Goal: Task Accomplishment & Management: Manage account settings

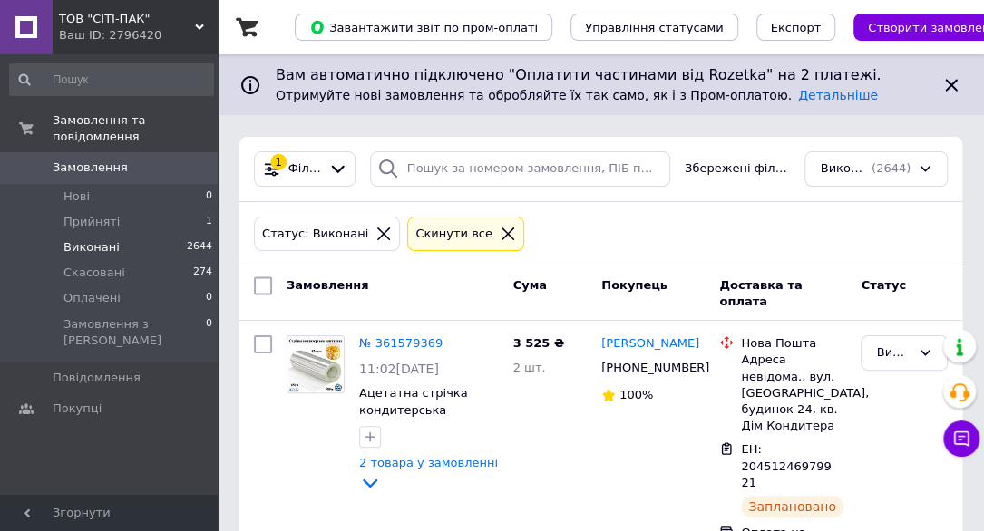
click at [132, 235] on li "Виконані 2644" at bounding box center [111, 247] width 223 height 25
click at [150, 235] on li "Виконані 2644" at bounding box center [111, 247] width 223 height 25
click at [343, 171] on icon at bounding box center [338, 169] width 13 height 7
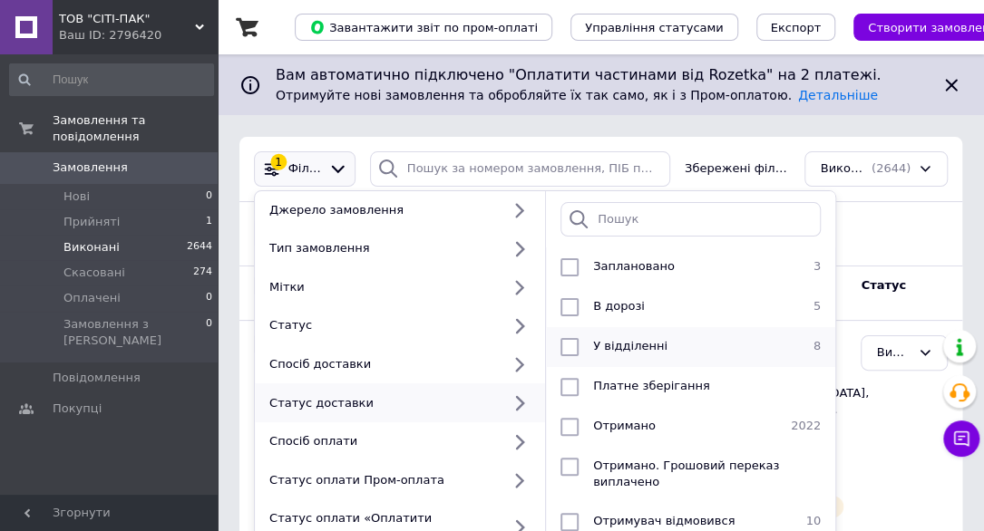
click at [574, 349] on input "checkbox" at bounding box center [570, 347] width 18 height 18
checkbox input "true"
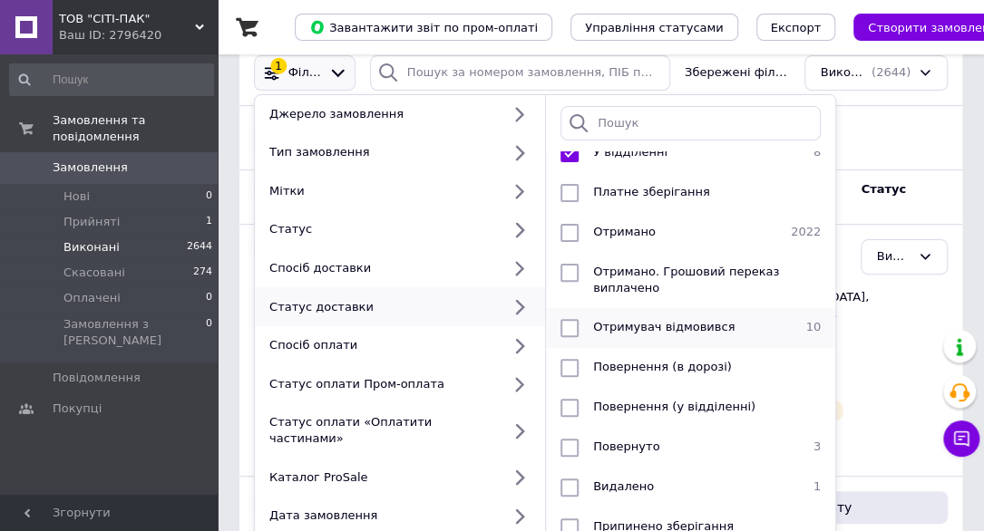
scroll to position [272, 0]
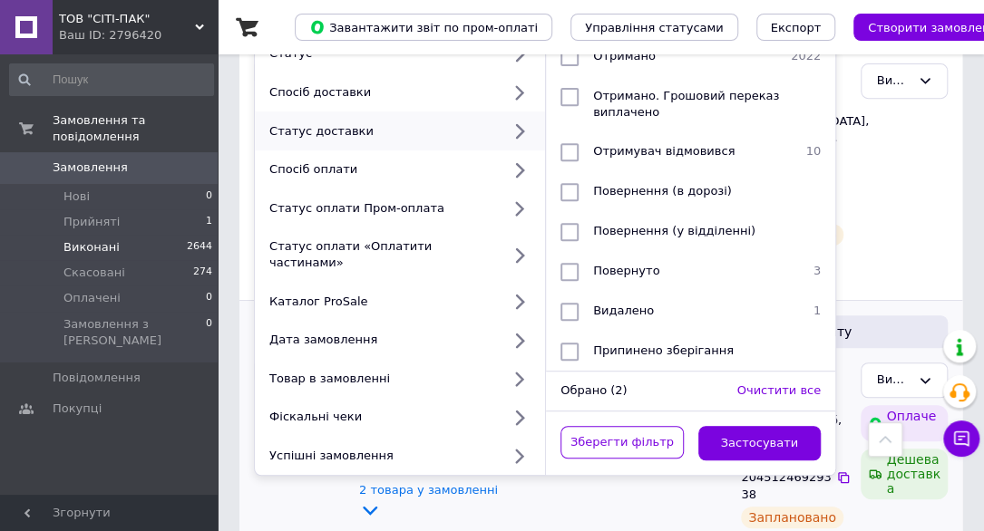
click at [728, 427] on button "Застосувати" at bounding box center [759, 443] width 123 height 35
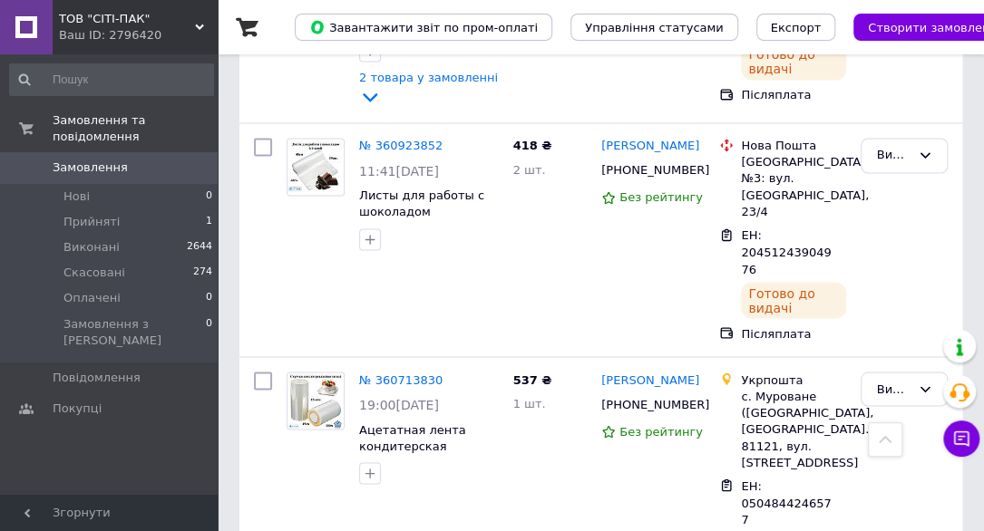
scroll to position [1203, 0]
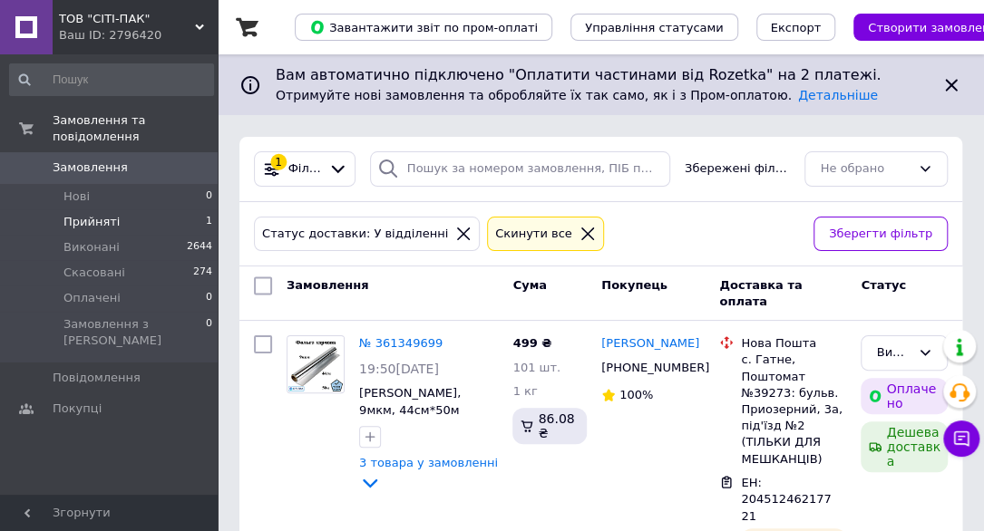
click at [111, 214] on span "Прийняті" at bounding box center [91, 222] width 56 height 16
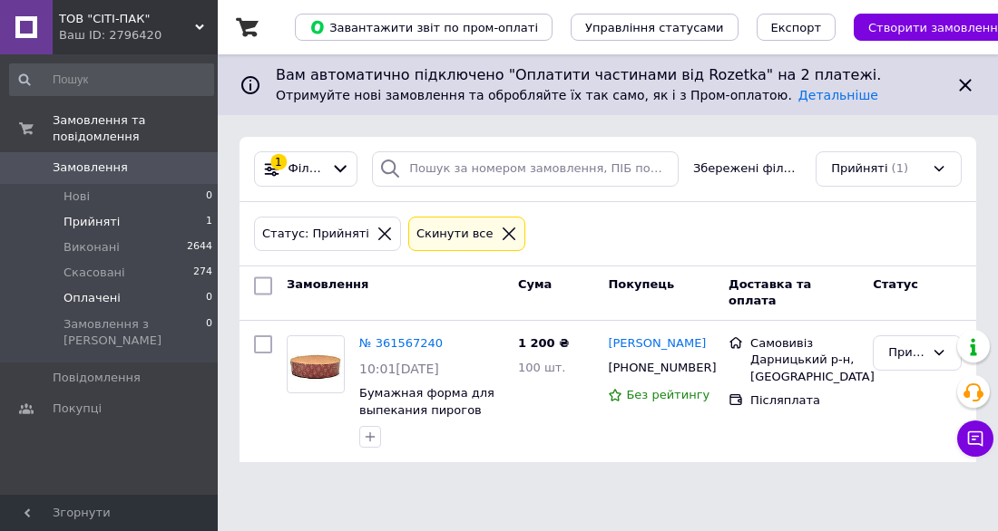
click at [122, 286] on li "Оплачені 0" at bounding box center [111, 298] width 223 height 25
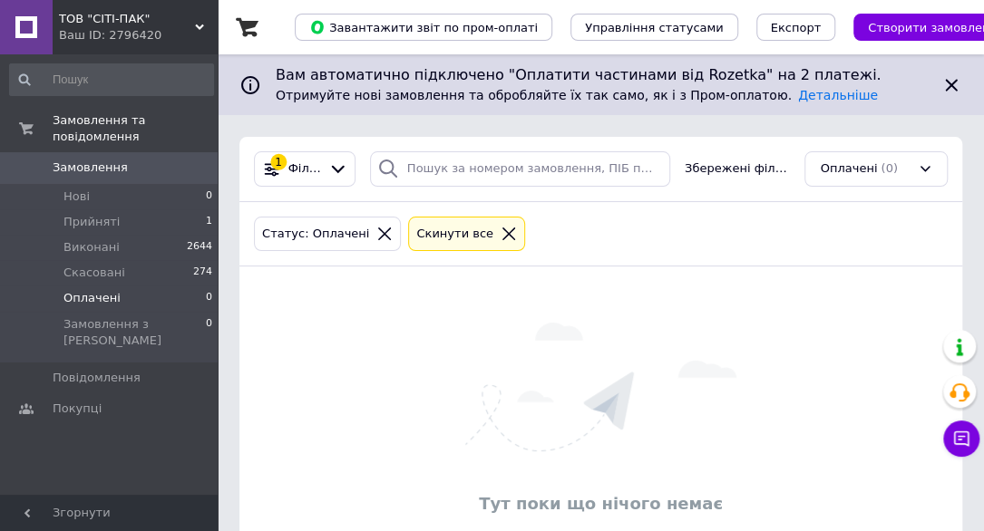
click at [122, 286] on li "Оплачені 0" at bounding box center [111, 298] width 223 height 25
click at [131, 184] on li "Нові 1" at bounding box center [111, 196] width 223 height 25
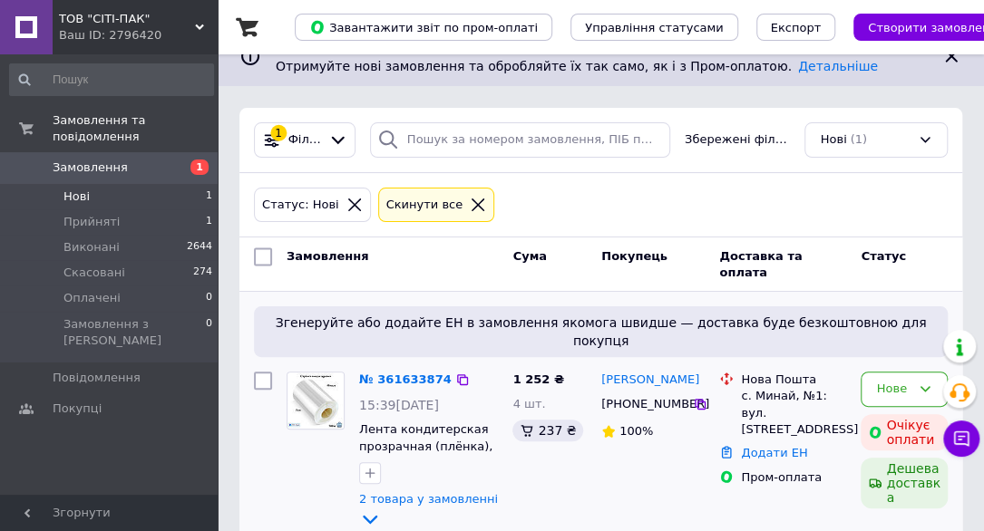
scroll to position [45, 0]
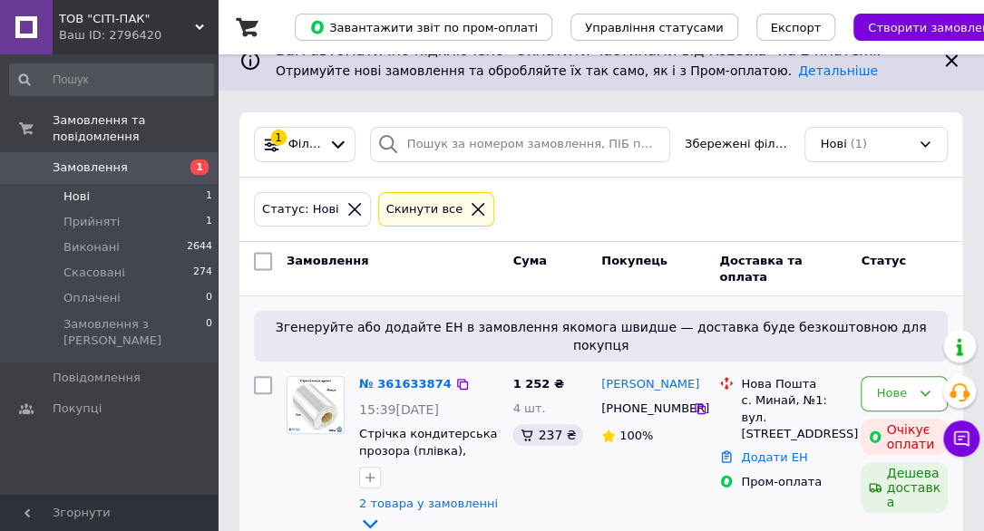
scroll to position [45, 0]
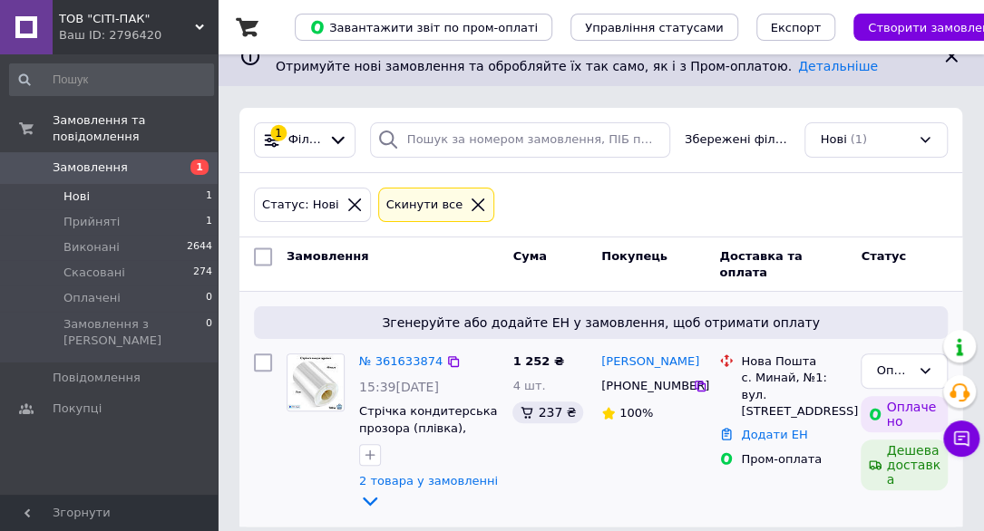
scroll to position [45, 0]
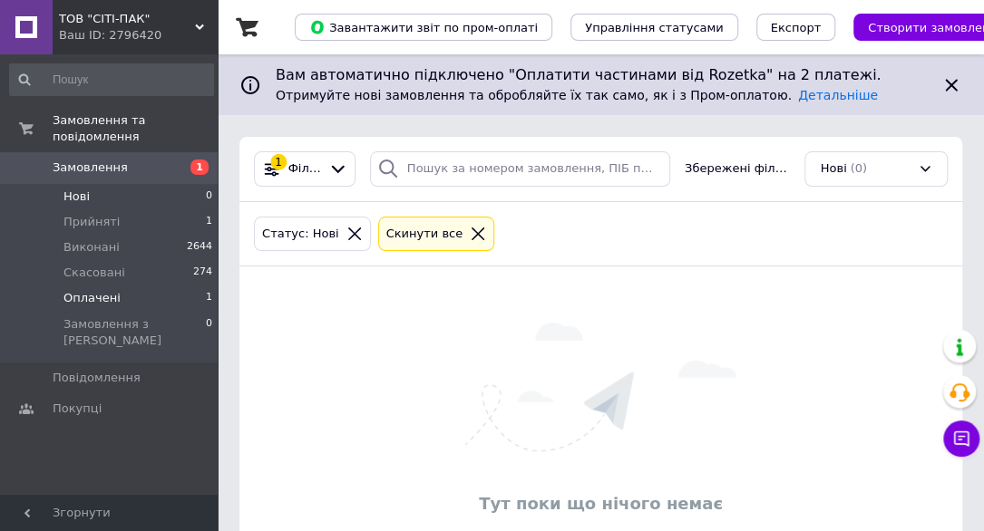
click at [136, 286] on li "Оплачені 1" at bounding box center [111, 298] width 223 height 25
click at [140, 286] on li "Оплачені 1" at bounding box center [111, 298] width 223 height 25
click at [165, 286] on li "Оплачені 1" at bounding box center [111, 298] width 223 height 25
click at [128, 210] on li "Прийняті 1" at bounding box center [111, 222] width 223 height 25
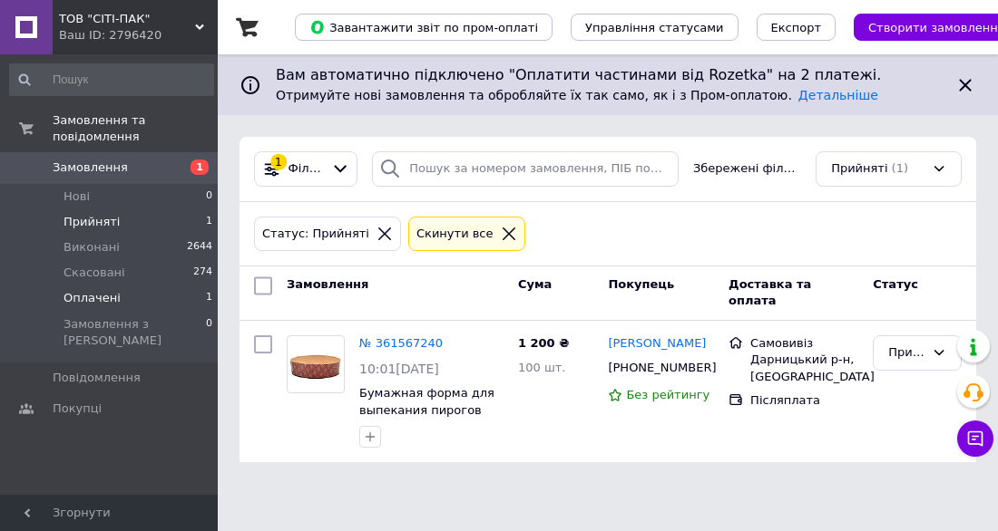
click at [135, 286] on li "Оплачені 1" at bounding box center [111, 298] width 223 height 25
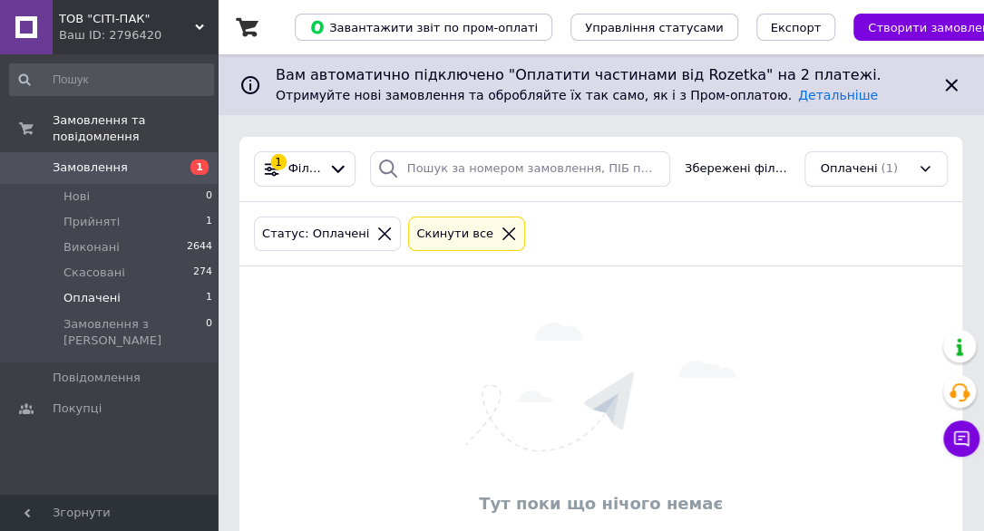
click at [125, 286] on li "Оплачені 1" at bounding box center [111, 298] width 223 height 25
click at [169, 286] on li "Оплачені 1" at bounding box center [111, 298] width 223 height 25
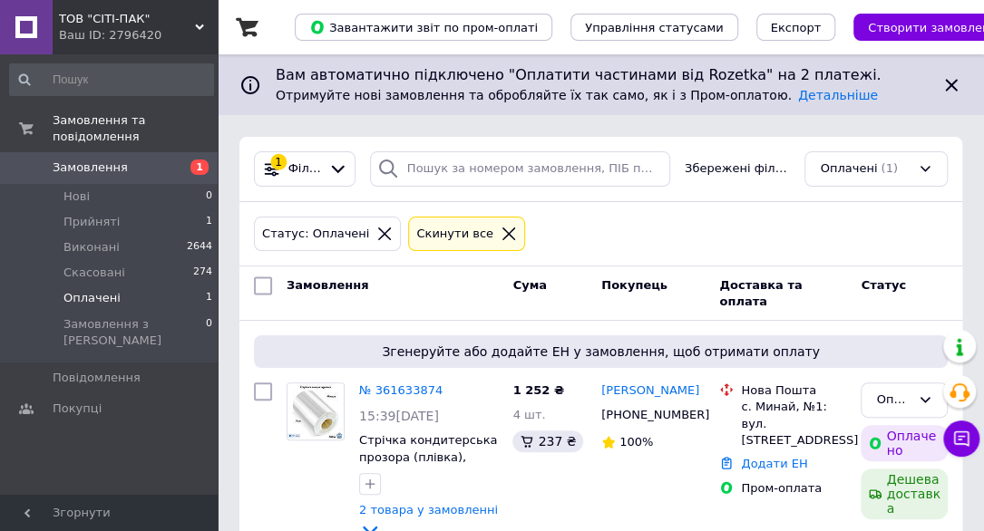
click at [138, 286] on li "Оплачені 1" at bounding box center [111, 298] width 223 height 25
click at [165, 286] on li "Оплачені 1" at bounding box center [111, 298] width 223 height 25
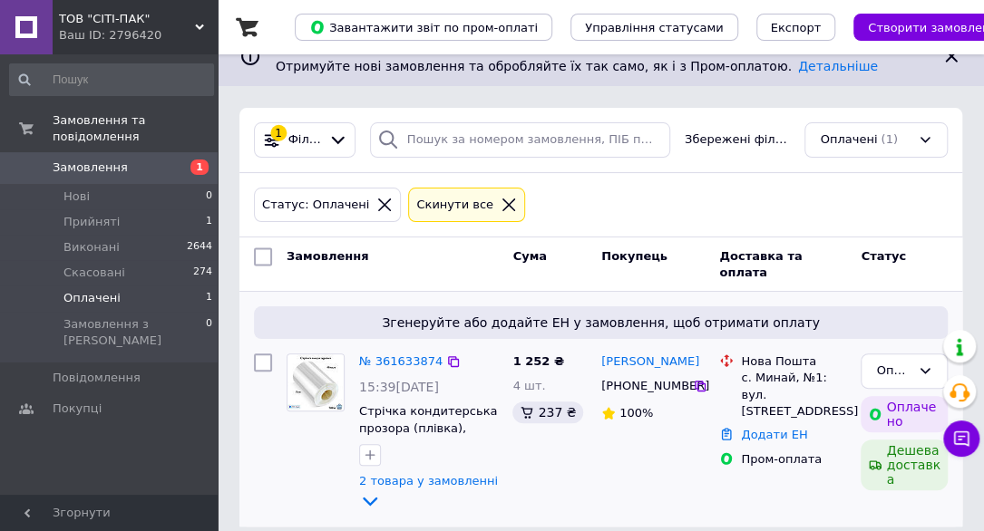
scroll to position [45, 0]
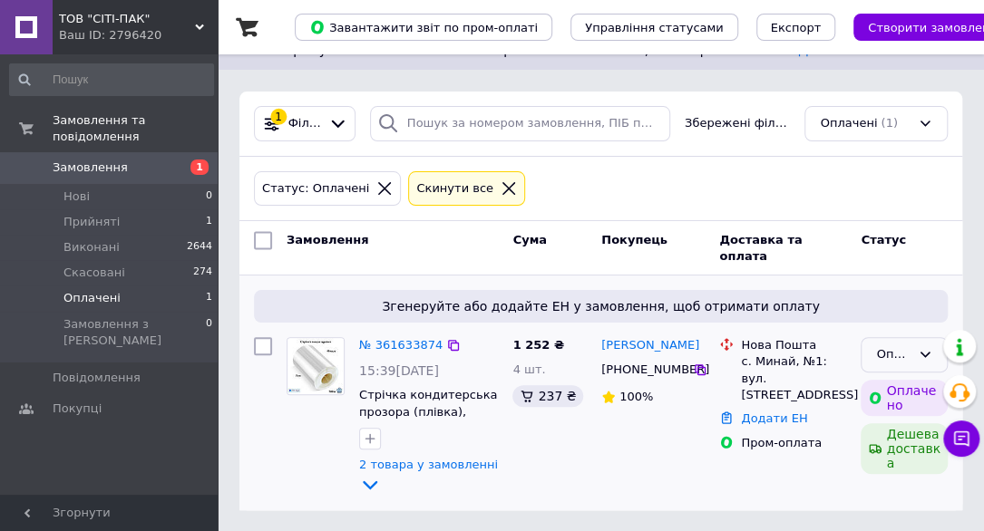
click at [878, 352] on div "Оплачено" at bounding box center [893, 355] width 34 height 19
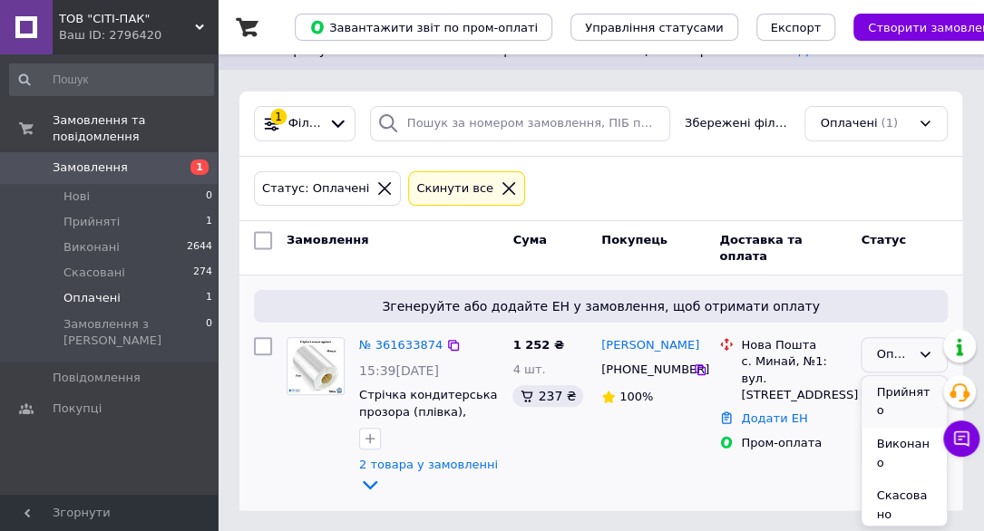
click at [875, 393] on li "Прийнято" at bounding box center [904, 402] width 85 height 52
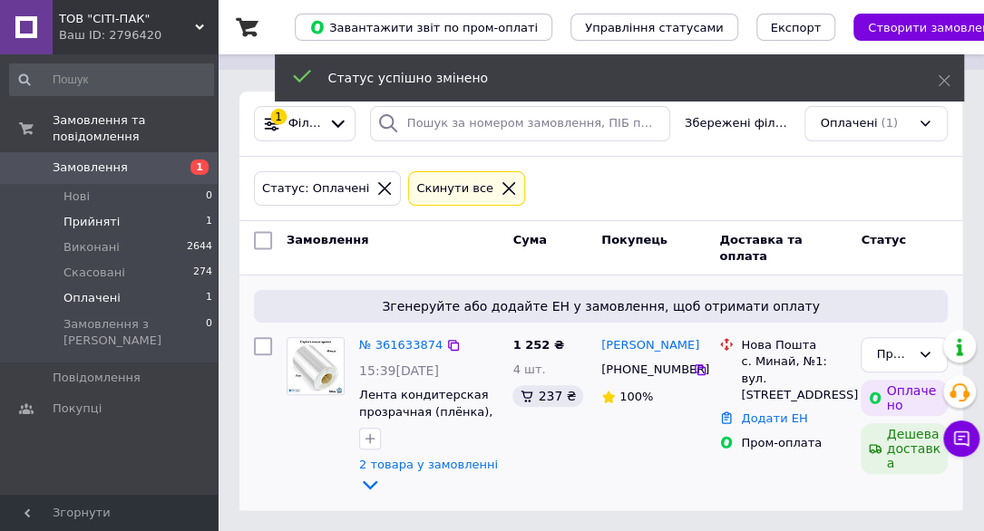
click at [146, 210] on li "Прийняті 1" at bounding box center [111, 222] width 223 height 25
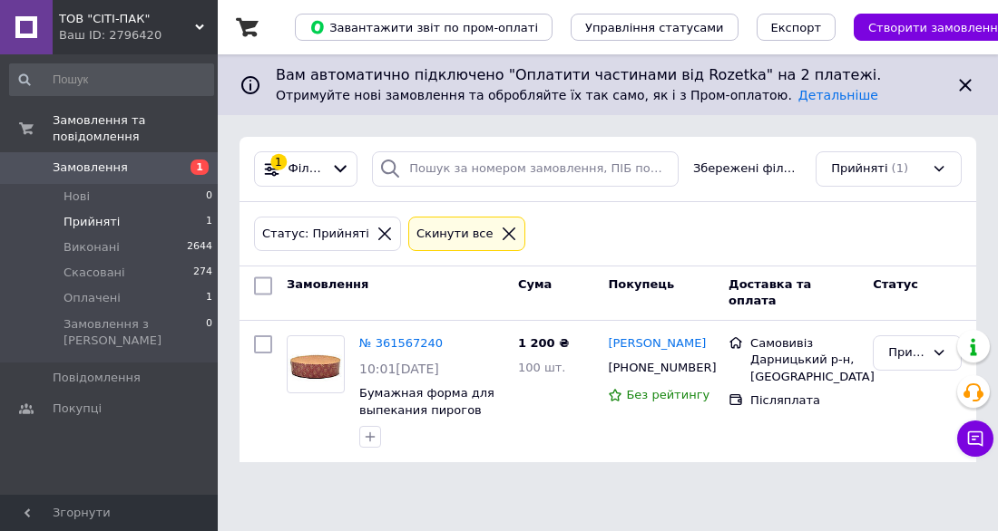
click at [146, 210] on li "Прийняті 1" at bounding box center [111, 222] width 223 height 25
click at [153, 286] on li "Оплачені 1" at bounding box center [111, 298] width 223 height 25
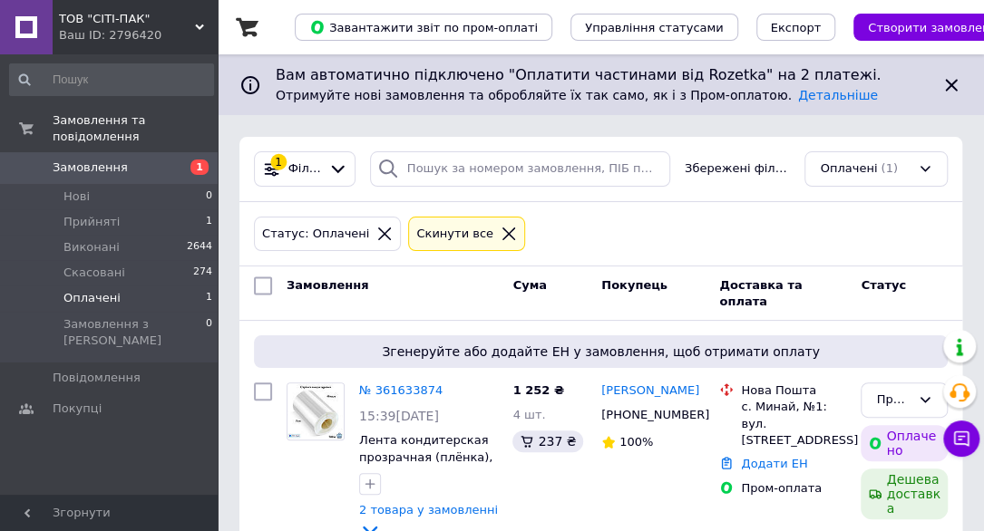
scroll to position [45, 0]
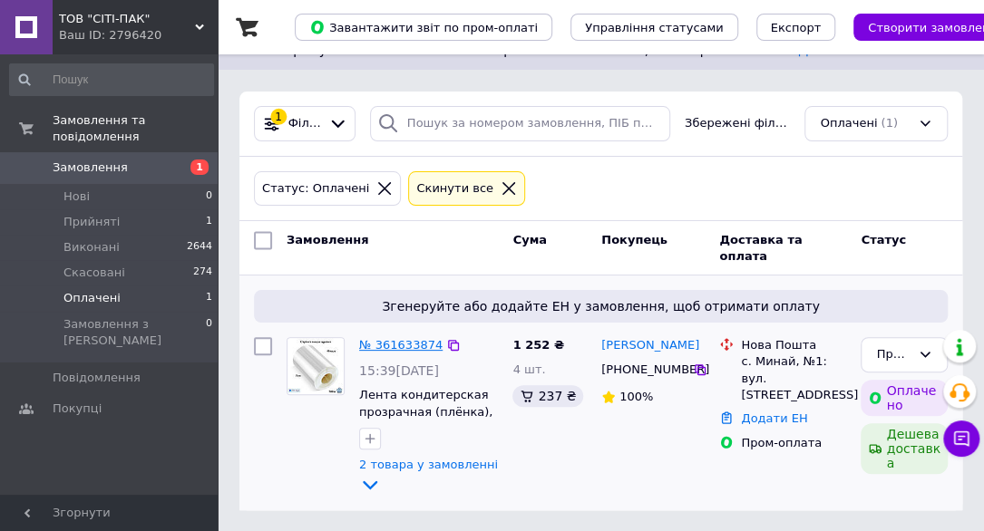
click at [420, 346] on link "№ 361633874" at bounding box center [400, 345] width 83 height 14
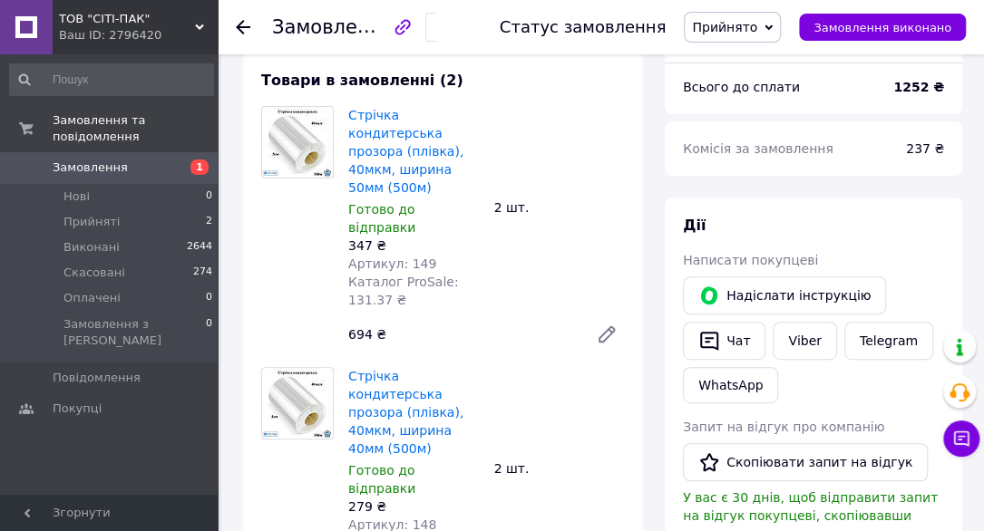
scroll to position [272, 0]
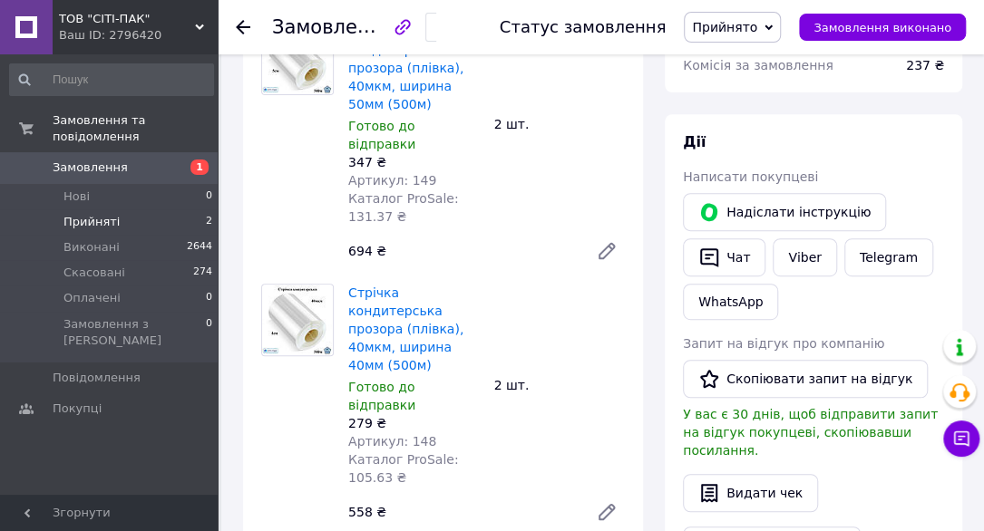
click at [118, 210] on li "Прийняті 2" at bounding box center [111, 222] width 223 height 25
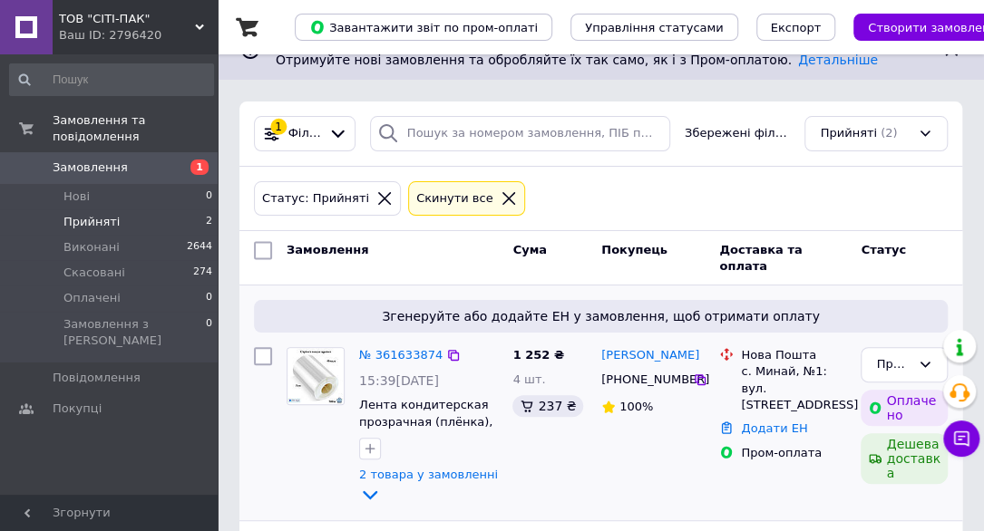
scroll to position [91, 0]
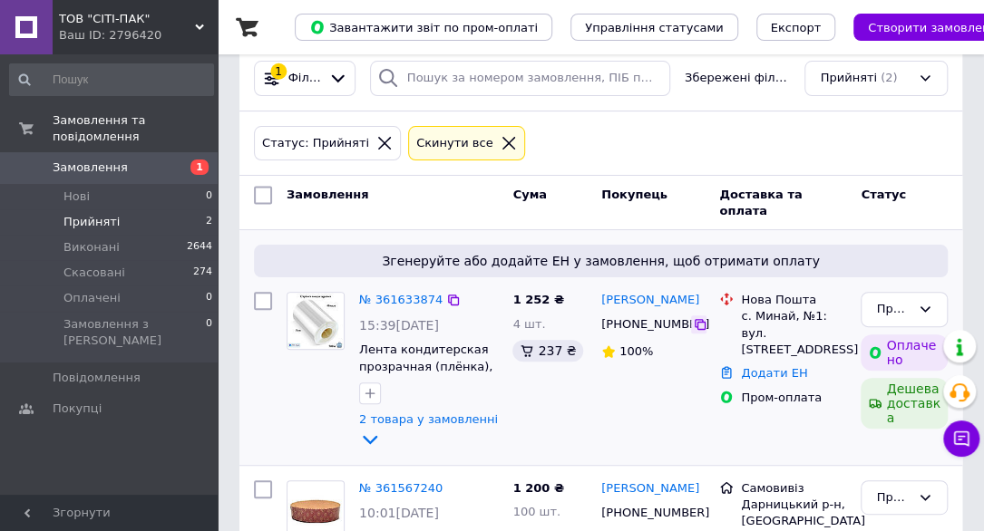
click at [698, 326] on icon at bounding box center [700, 324] width 15 height 15
drag, startPoint x: 738, startPoint y: 300, endPoint x: 837, endPoint y: 353, distance: 112.0
click at [837, 353] on div "Нова Пошта с. Минай, №1: вул. Патруся Карпатського, 7а" at bounding box center [793, 325] width 112 height 66
copy div "Нова Пошта с. Минай, №1: вул. Патруся Карпатського, 7а"
click at [518, 413] on div "1 252 ₴ 4 шт. 237 ₴" at bounding box center [549, 371] width 89 height 173
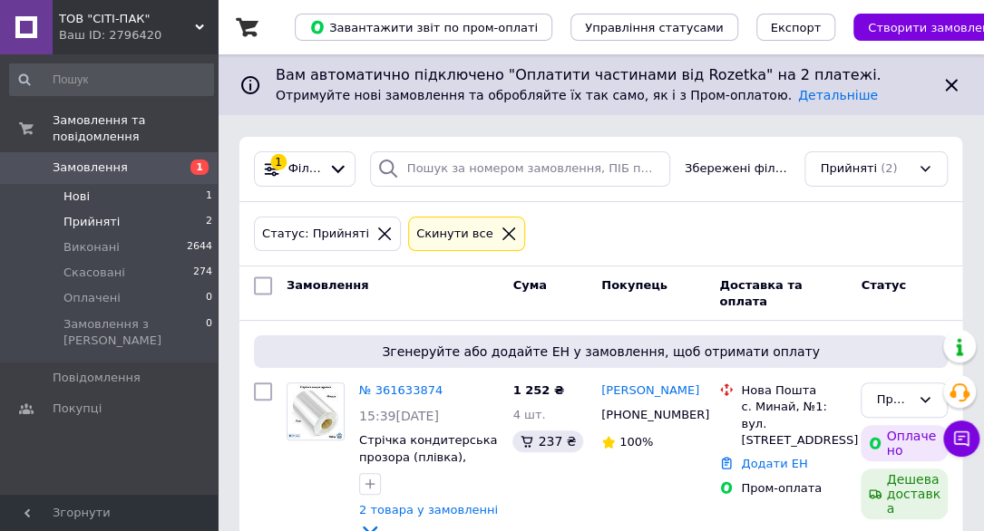
click at [122, 184] on li "Нові 1" at bounding box center [111, 196] width 223 height 25
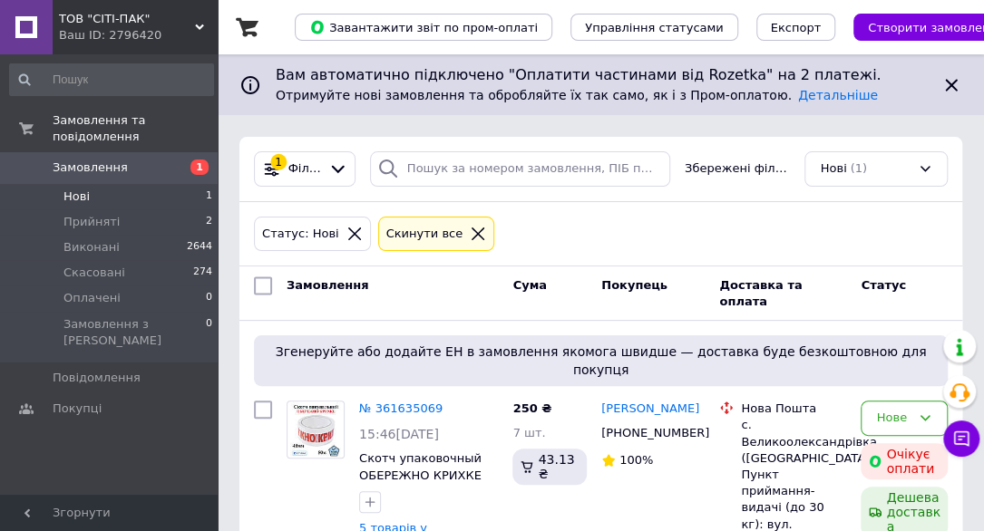
scroll to position [65, 0]
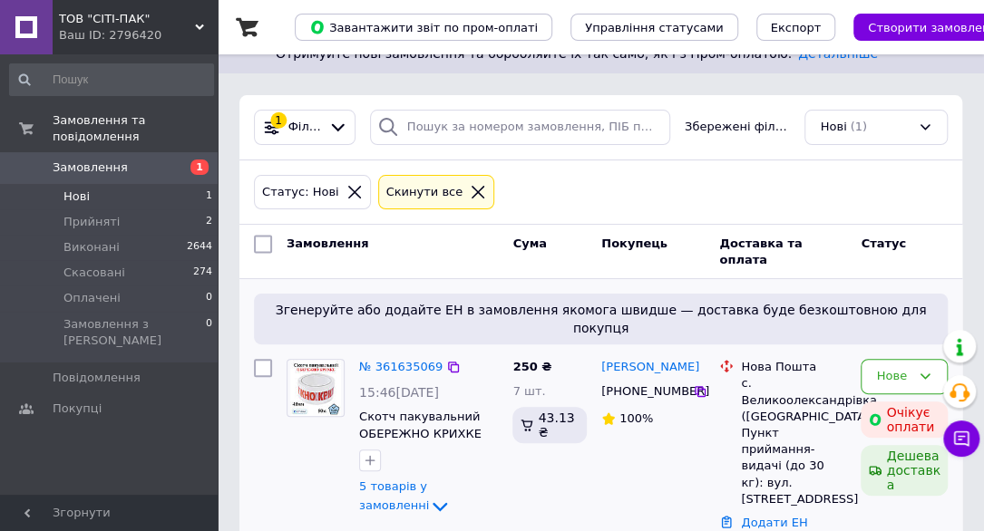
scroll to position [65, 0]
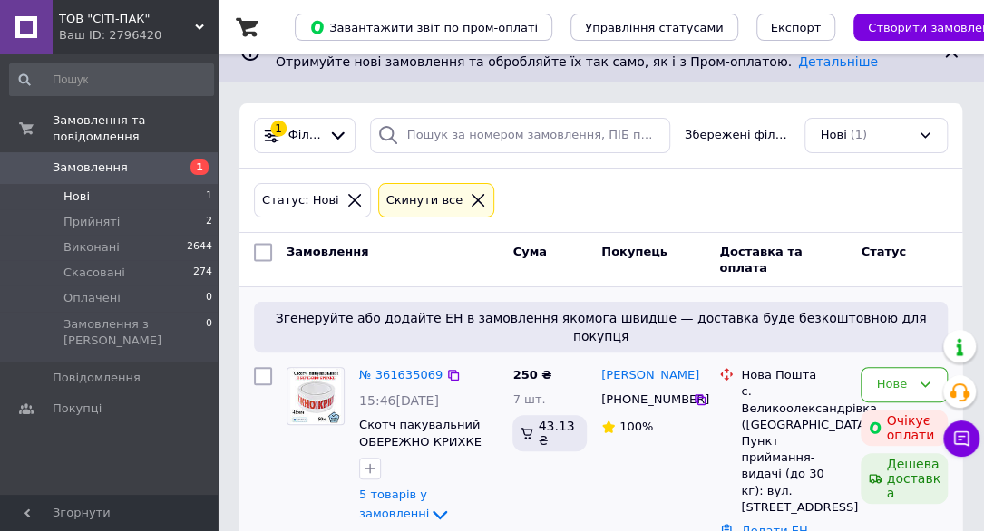
scroll to position [65, 0]
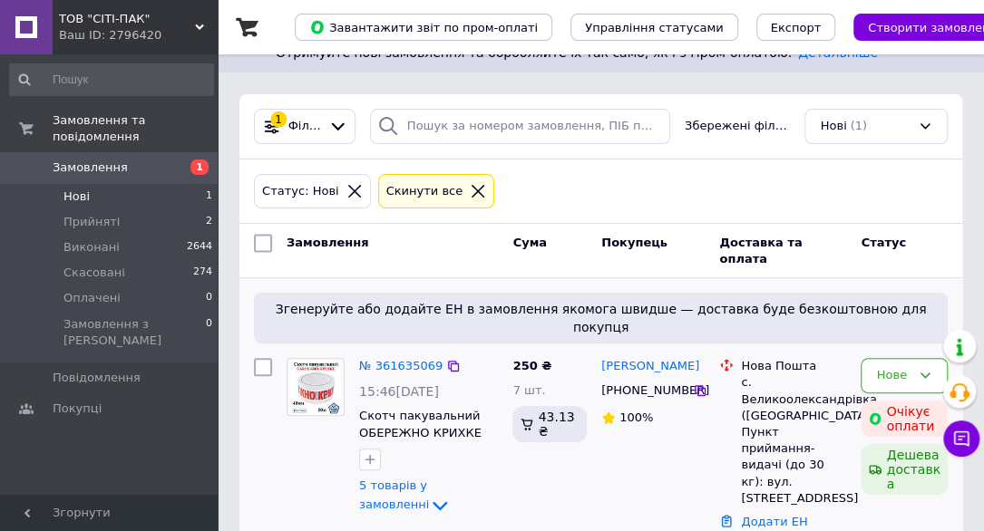
scroll to position [65, 0]
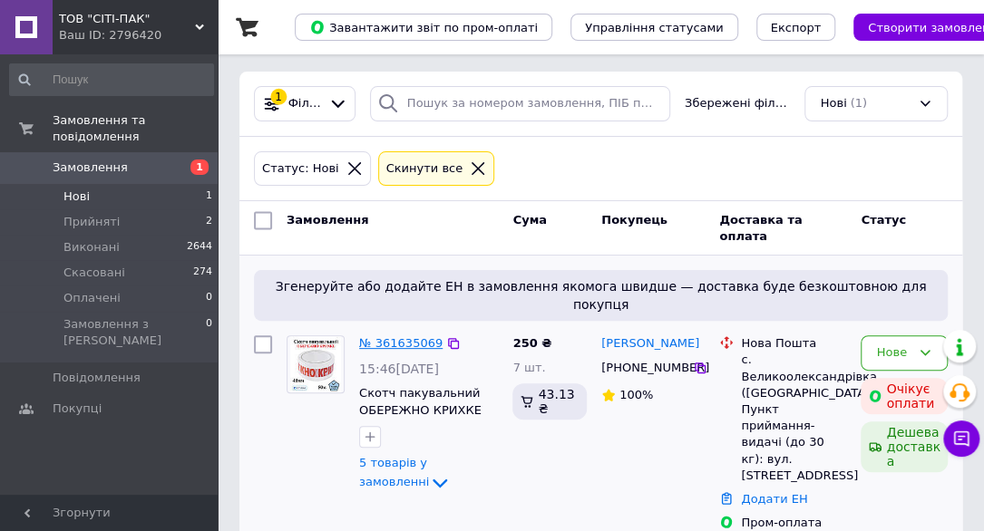
click at [395, 336] on link "№ 361635069" at bounding box center [400, 343] width 83 height 14
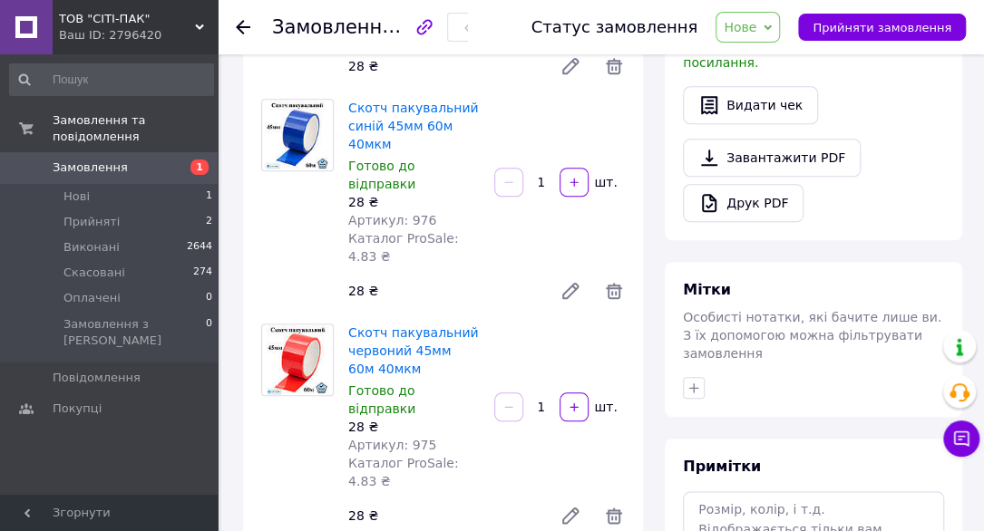
scroll to position [635, 0]
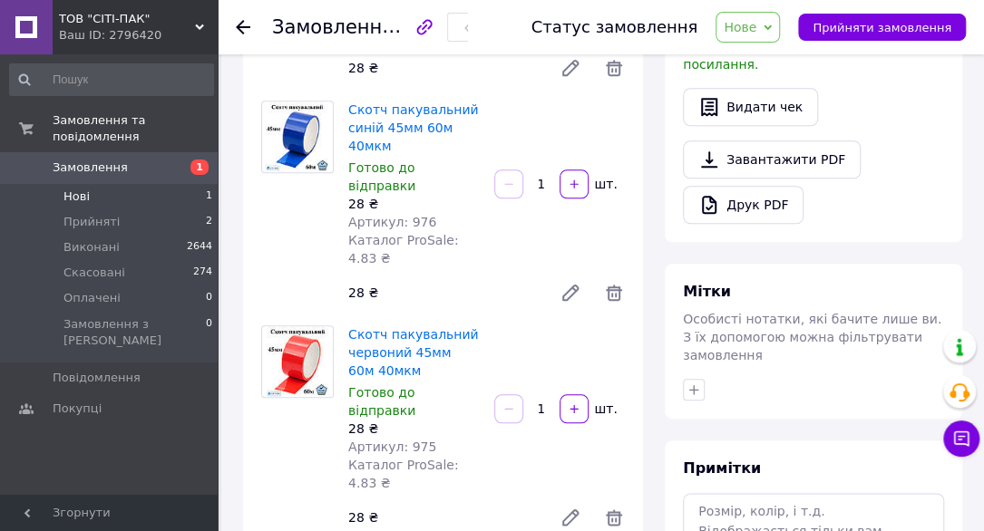
click at [149, 186] on li "Нові 1" at bounding box center [111, 196] width 223 height 25
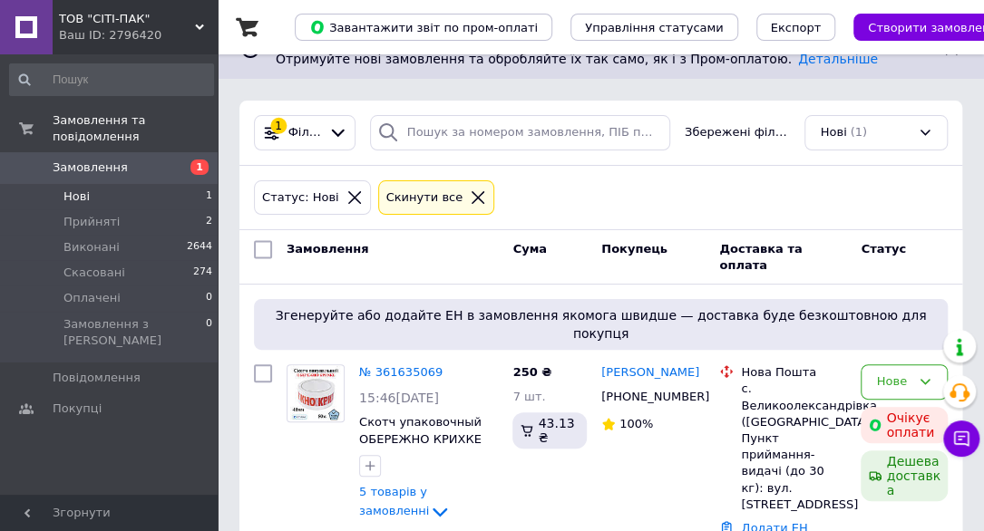
scroll to position [65, 0]
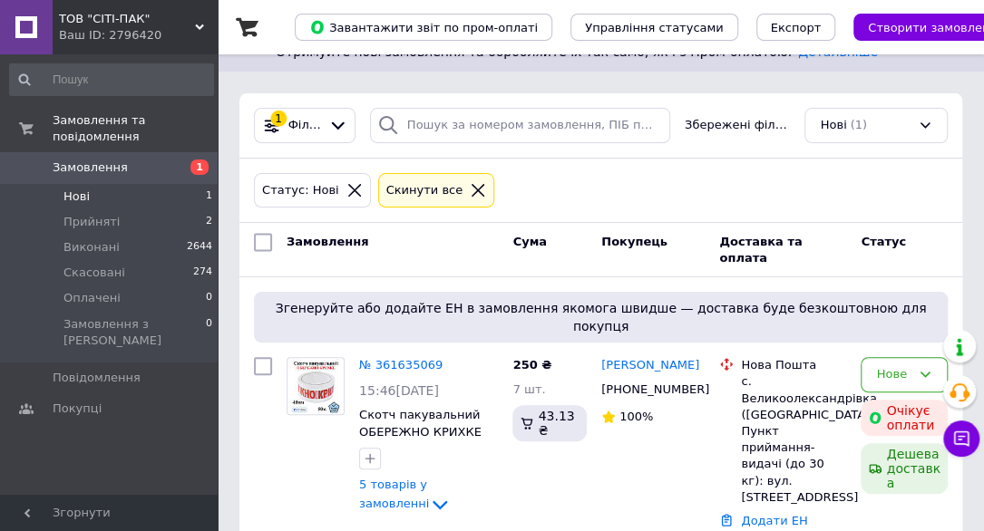
scroll to position [65, 0]
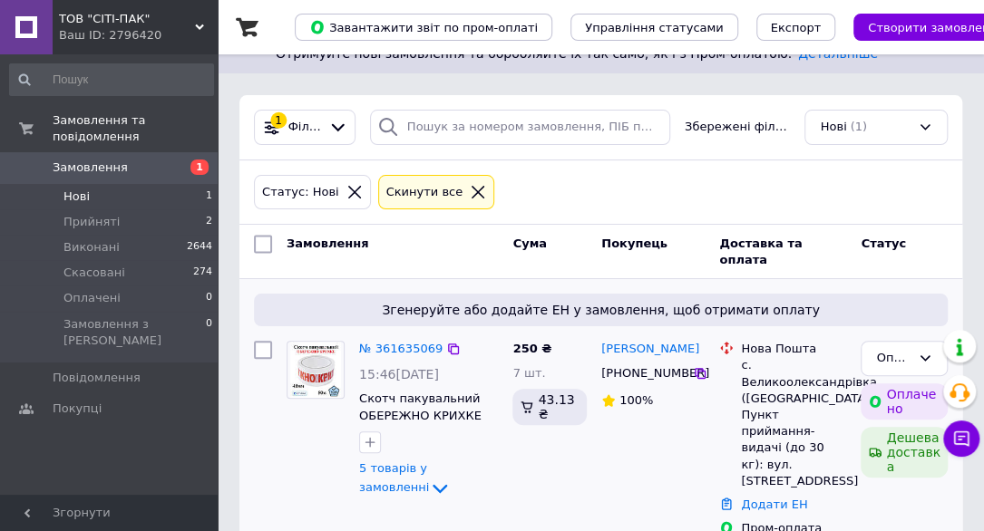
scroll to position [65, 0]
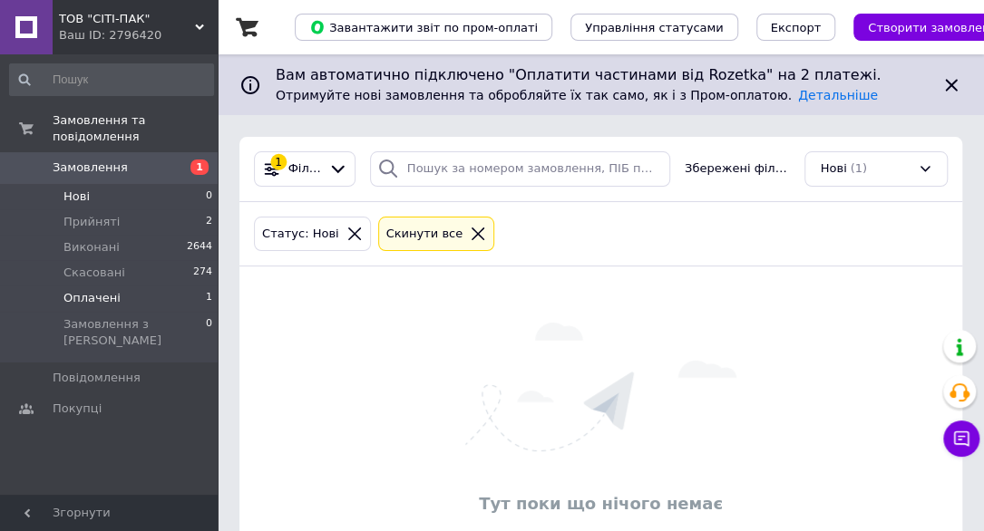
click at [131, 286] on li "Оплачені 1" at bounding box center [111, 298] width 223 height 25
click at [134, 286] on li "Оплачені 1" at bounding box center [111, 298] width 223 height 25
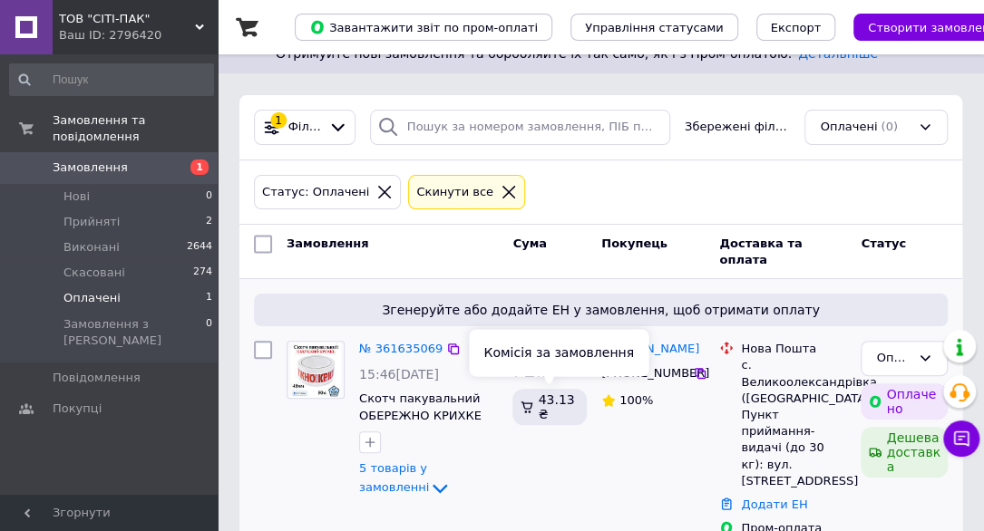
scroll to position [65, 0]
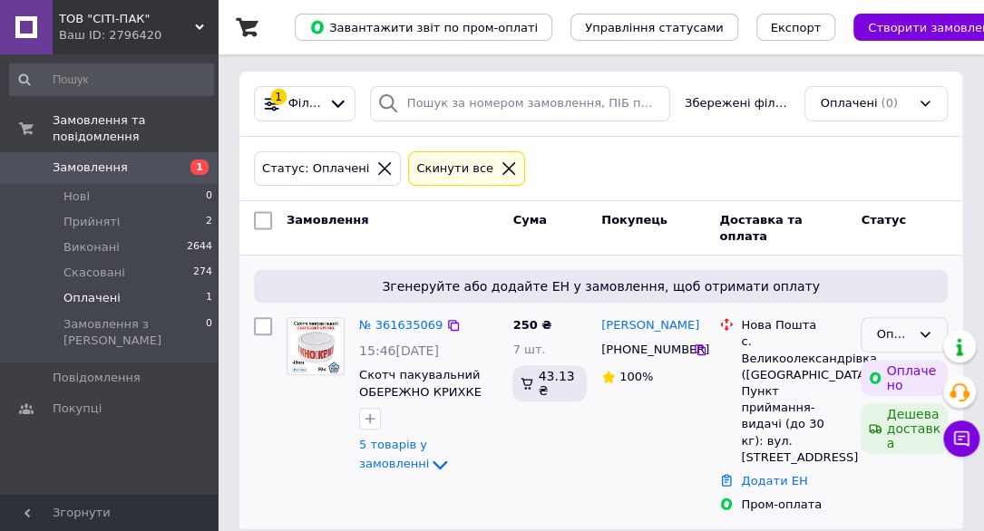
click at [880, 334] on div "Оплачено" at bounding box center [893, 335] width 34 height 19
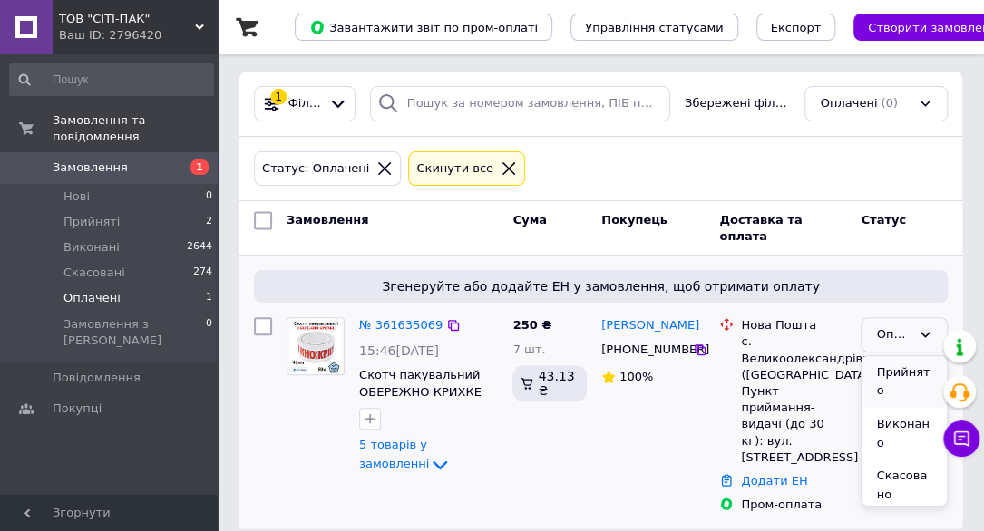
click at [886, 371] on li "Прийнято" at bounding box center [904, 382] width 85 height 52
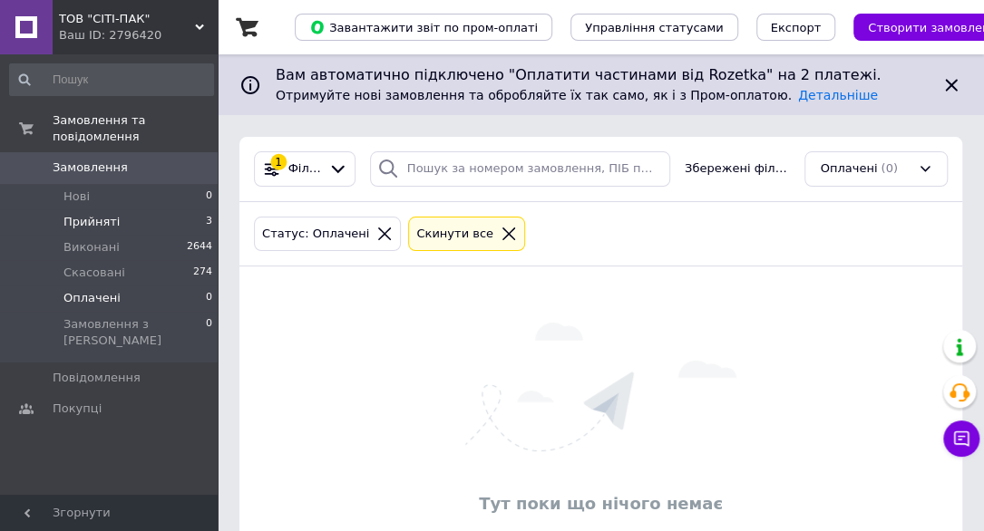
click at [122, 210] on li "Прийняті 3" at bounding box center [111, 222] width 223 height 25
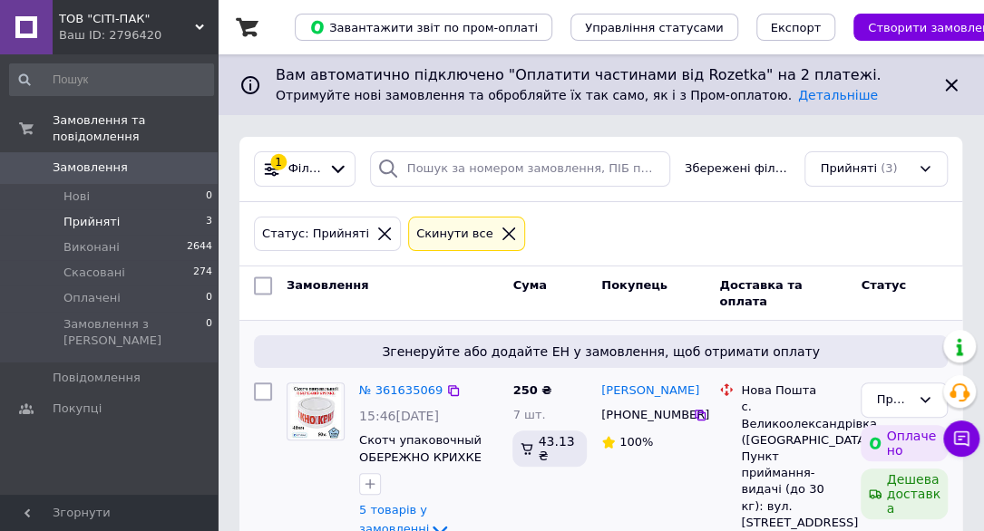
scroll to position [272, 0]
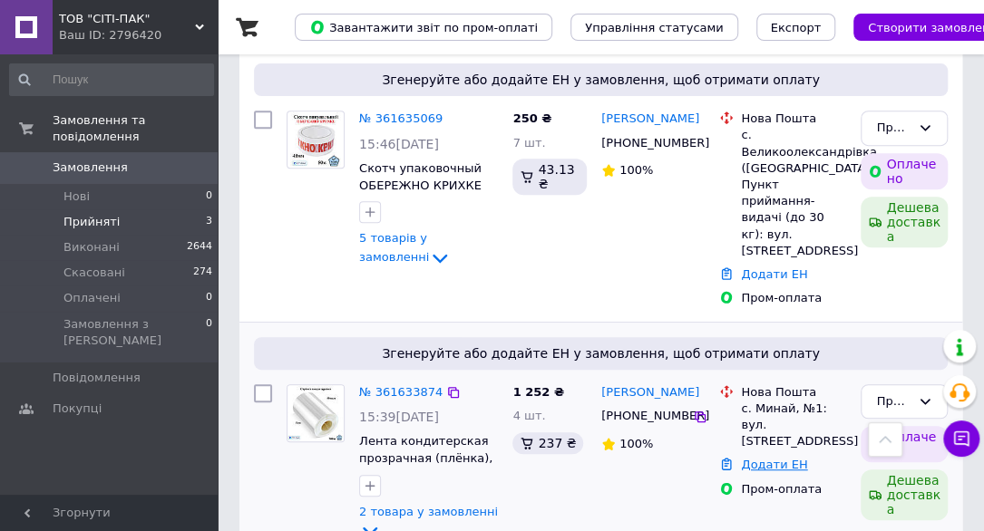
click at [764, 458] on link "Додати ЕН" at bounding box center [774, 465] width 66 height 14
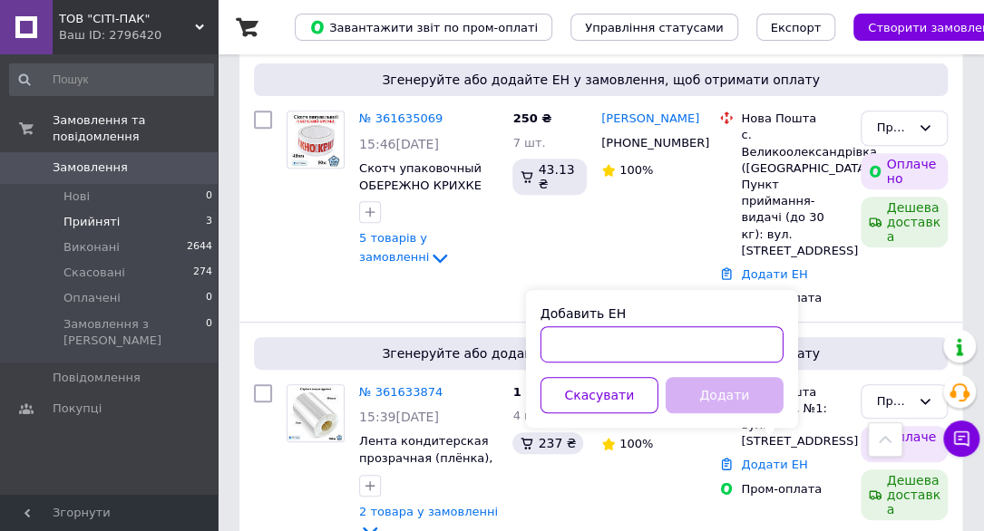
click at [571, 347] on input "Добавить ЕН" at bounding box center [662, 345] width 243 height 36
paste input "20451247330620"
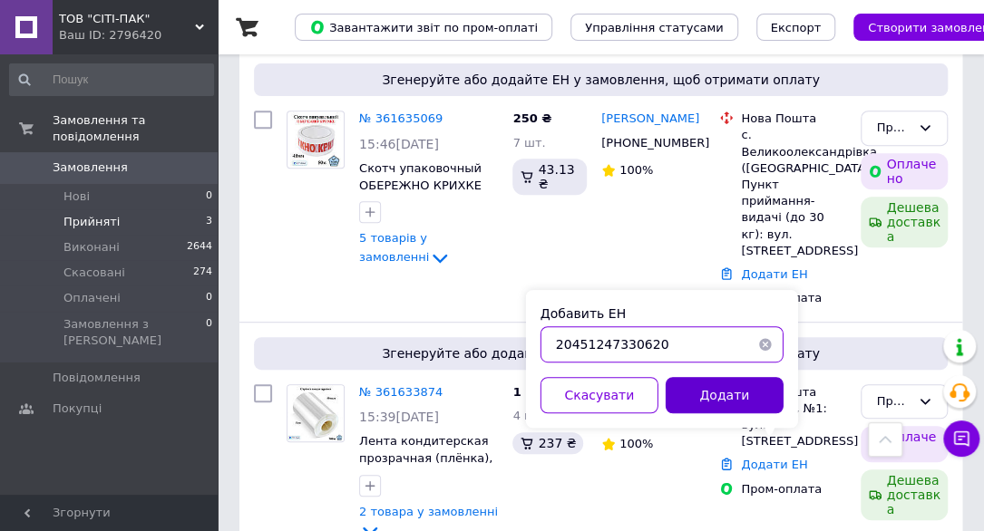
type input "20451247330620"
click at [704, 400] on button "Додати" at bounding box center [725, 395] width 118 height 36
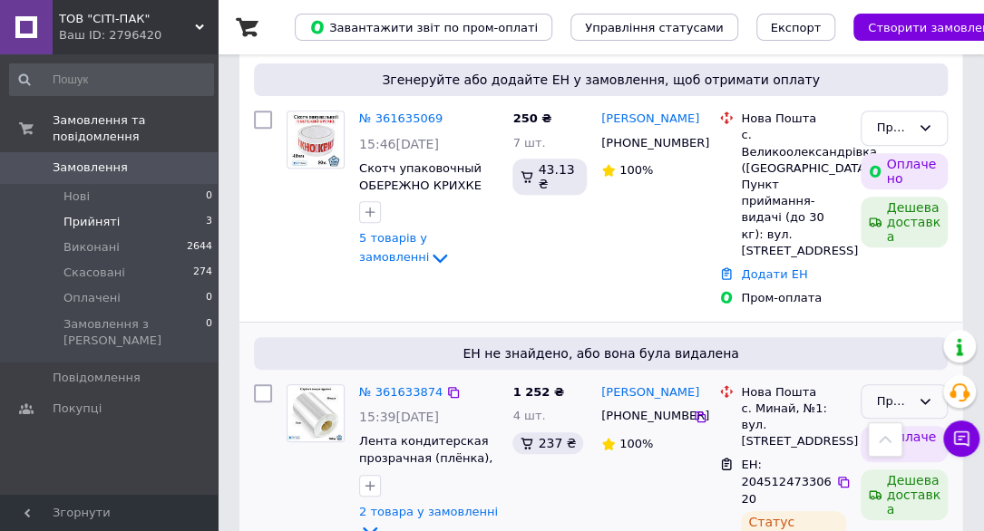
click at [897, 393] on div "Прийнято" at bounding box center [893, 402] width 34 height 19
click at [919, 423] on li "Виконано" at bounding box center [904, 449] width 85 height 52
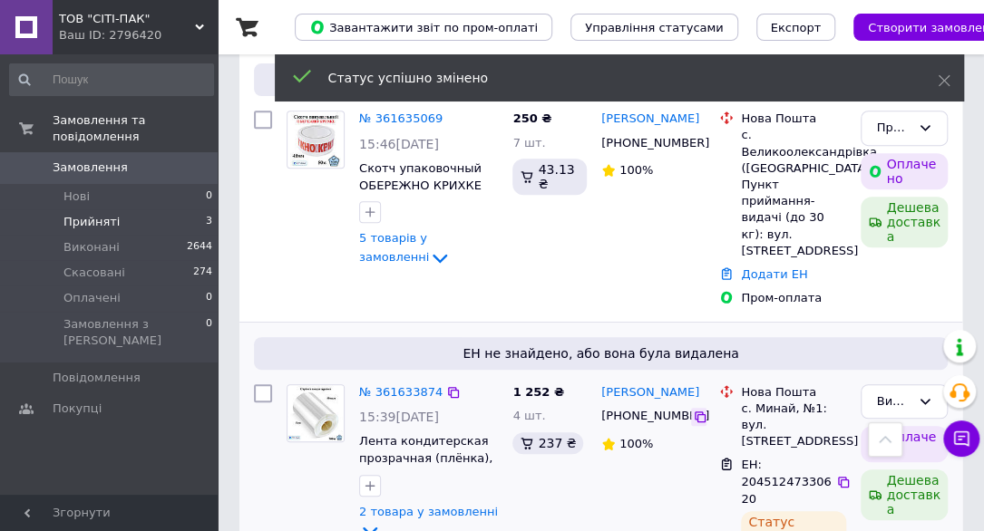
click at [698, 410] on icon at bounding box center [700, 417] width 15 height 15
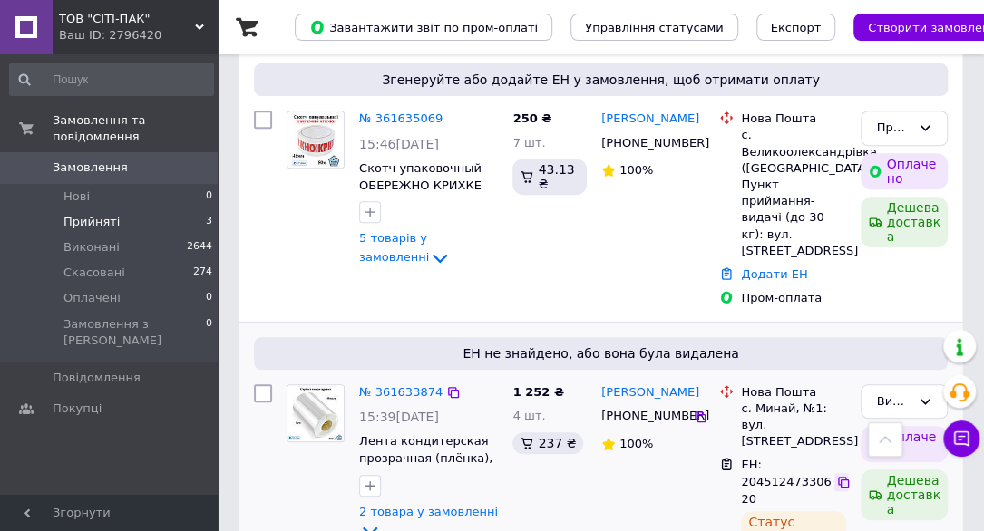
click at [843, 475] on icon at bounding box center [843, 482] width 15 height 15
click at [789, 268] on link "Додати ЕН" at bounding box center [774, 275] width 66 height 14
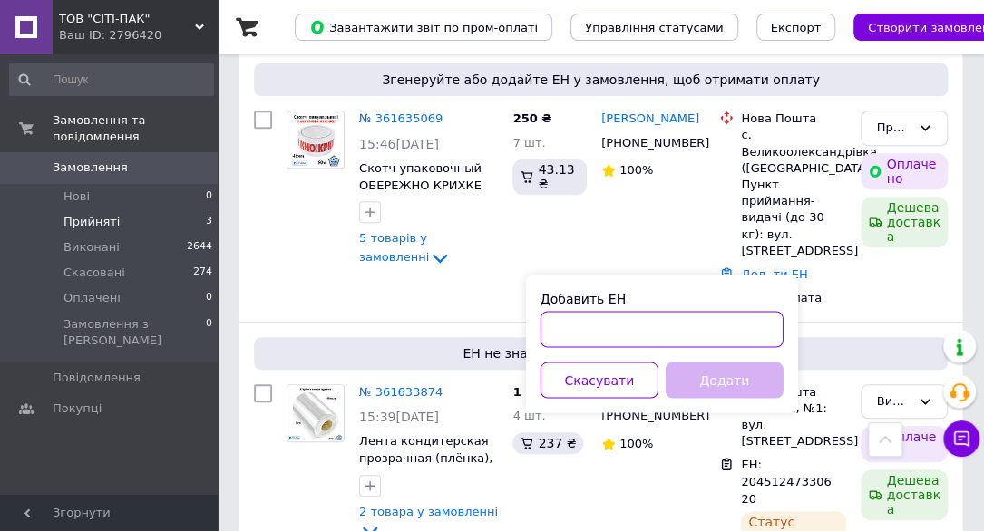
click at [565, 326] on input "Добавить ЕН" at bounding box center [662, 329] width 243 height 36
paste input "20451247331825"
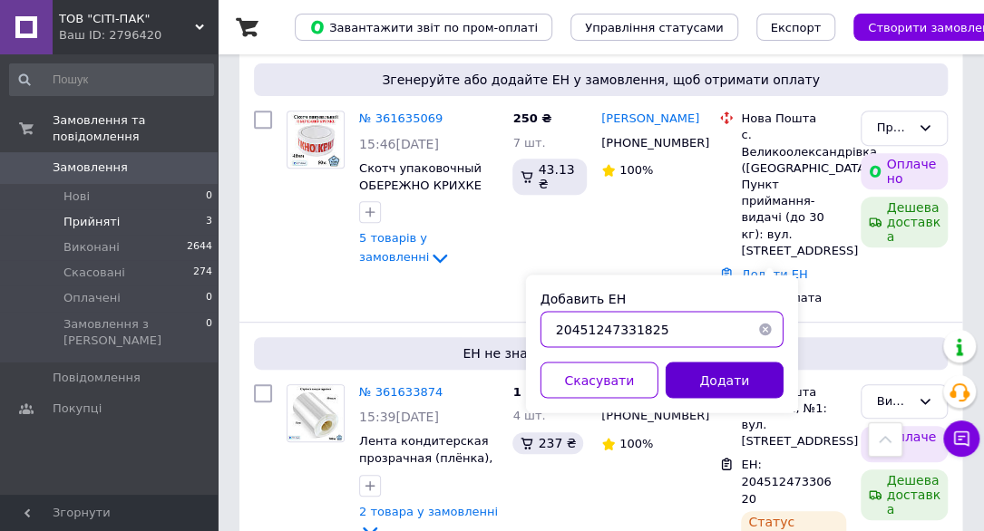
type input "20451247331825"
click at [687, 385] on button "Додати" at bounding box center [725, 380] width 118 height 36
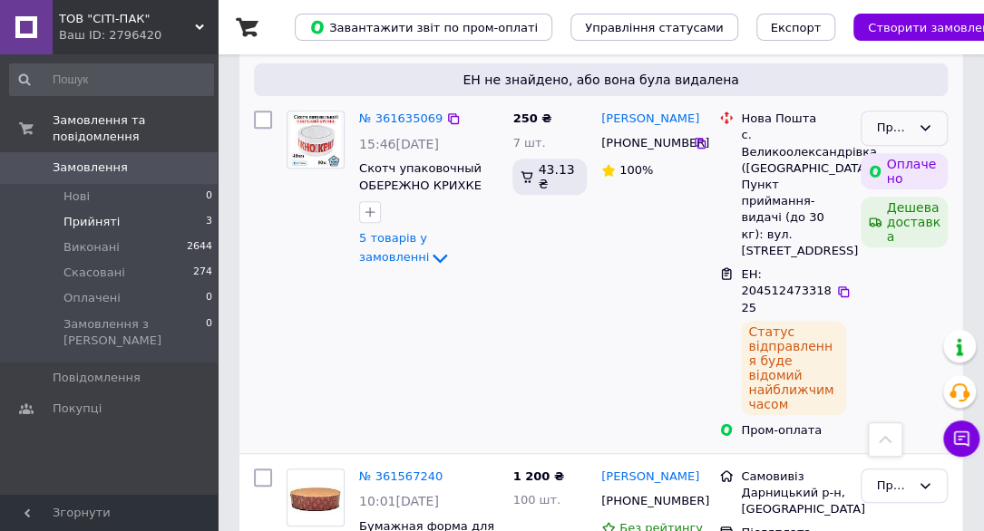
click at [888, 127] on div "Прийнято" at bounding box center [893, 128] width 34 height 19
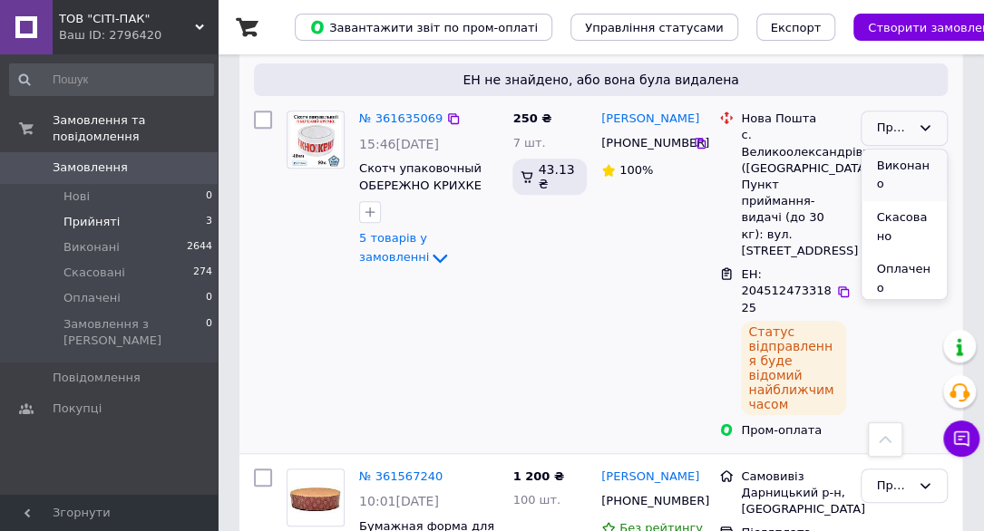
click at [892, 166] on li "Виконано" at bounding box center [904, 176] width 85 height 52
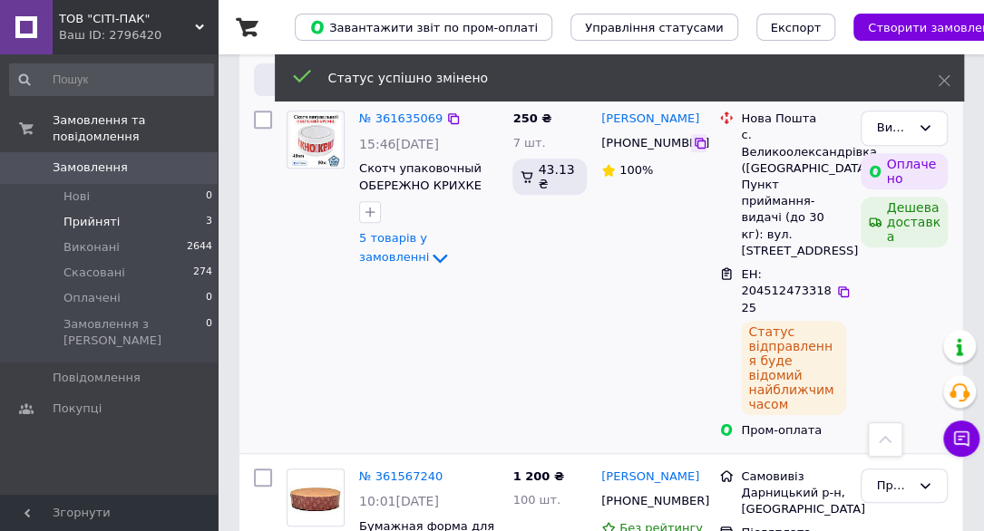
click at [695, 143] on icon at bounding box center [700, 143] width 15 height 15
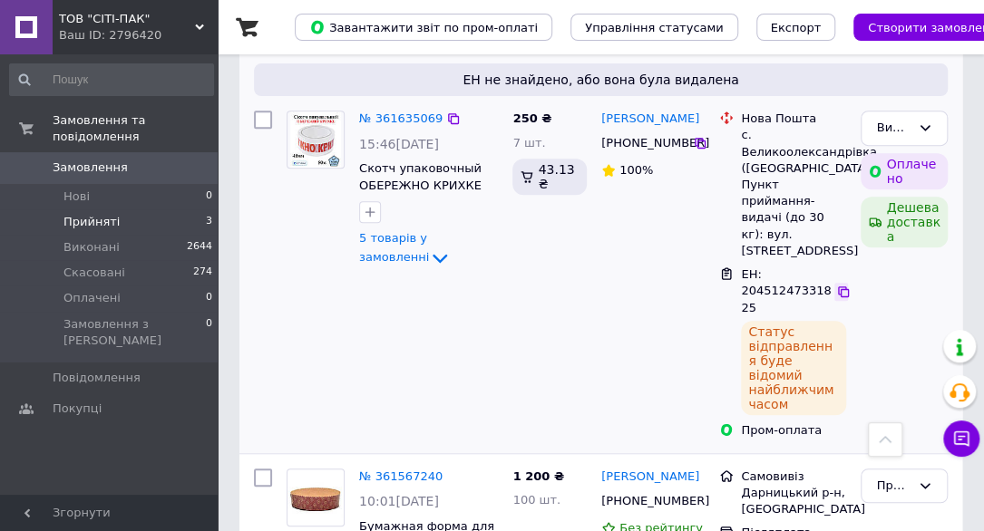
click at [841, 285] on icon at bounding box center [843, 292] width 15 height 15
click at [112, 210] on li "Прийняті 3" at bounding box center [111, 222] width 223 height 25
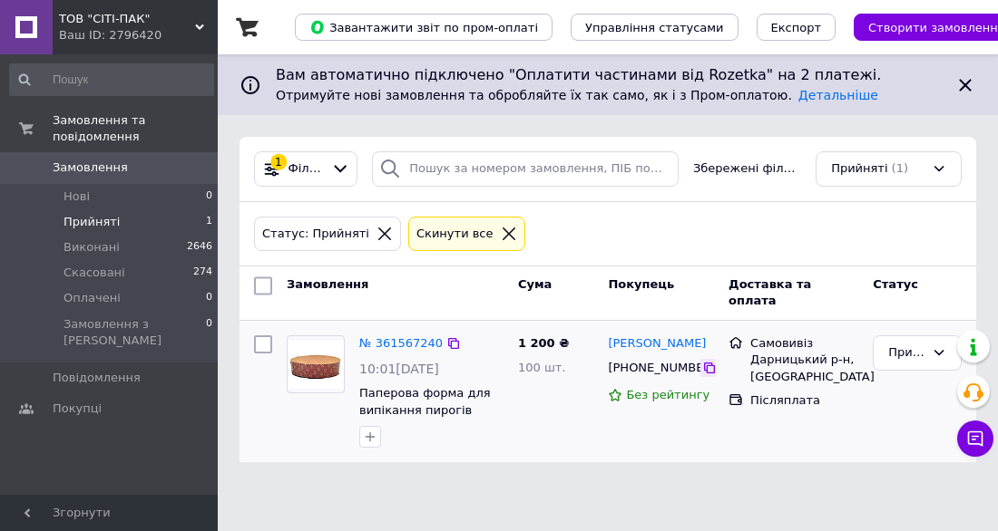
click at [702, 371] on icon at bounding box center [709, 368] width 15 height 15
